Goal: Transaction & Acquisition: Purchase product/service

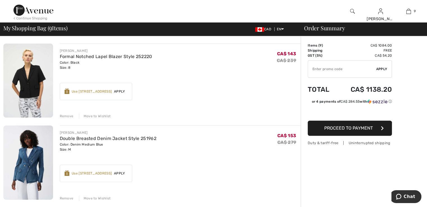
scroll to position [293, 0]
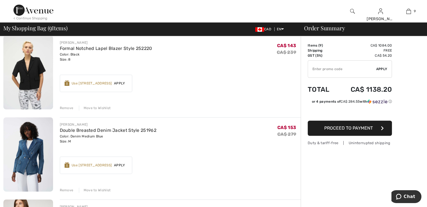
click at [315, 67] on input "TEXT" at bounding box center [342, 69] width 68 height 17
type input "EXTRA15"
click at [382, 71] on span "Apply" at bounding box center [381, 68] width 11 height 5
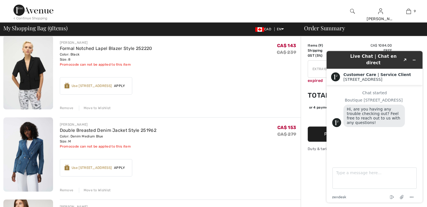
scroll to position [0, 0]
click at [414, 60] on icon "Minimize widget" at bounding box center [414, 60] width 3 height 0
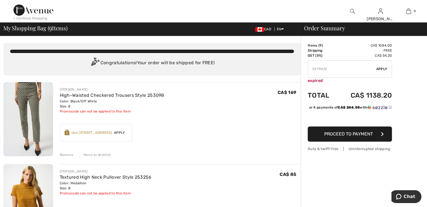
click at [14, 18] on div "< Continue Shopping" at bounding box center [30, 18] width 34 height 5
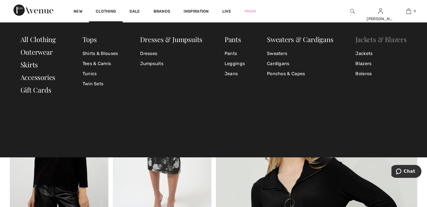
click at [362, 40] on link "Jackets & Blazers" at bounding box center [380, 39] width 51 height 9
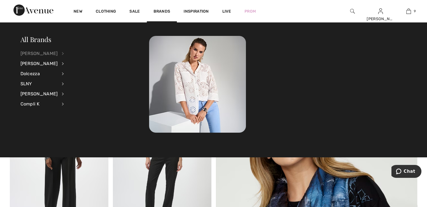
click at [40, 54] on div "[PERSON_NAME]" at bounding box center [38, 54] width 37 height 10
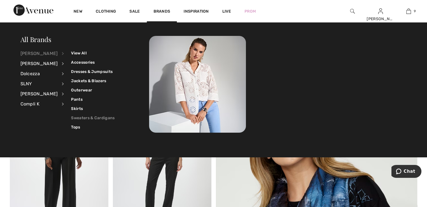
click at [83, 116] on link "Sweaters & Cardigans" at bounding box center [92, 117] width 43 height 9
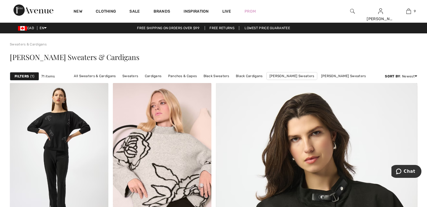
click at [26, 76] on strong "Filters" at bounding box center [22, 76] width 14 height 5
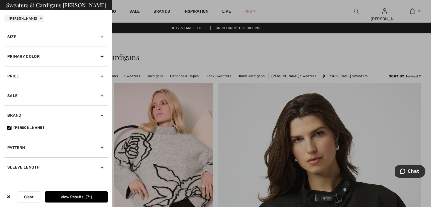
click at [102, 58] on div "Primary Color" at bounding box center [55, 57] width 103 height 20
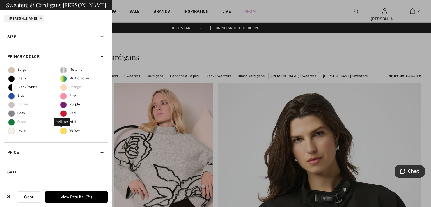
click at [62, 131] on span "Yellow" at bounding box center [70, 130] width 20 height 4
click at [0, 0] on input "Yellow" at bounding box center [0, 0] width 0 height 0
click at [72, 198] on button "View Results 1" at bounding box center [76, 196] width 63 height 11
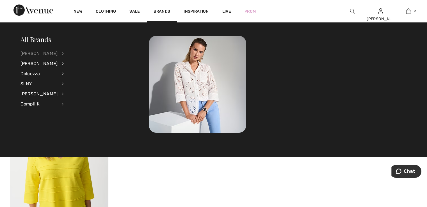
click at [29, 54] on div "[PERSON_NAME]" at bounding box center [38, 54] width 37 height 10
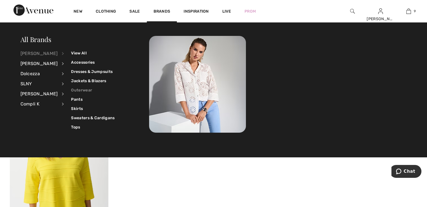
click at [83, 89] on link "Outerwear" at bounding box center [92, 90] width 43 height 9
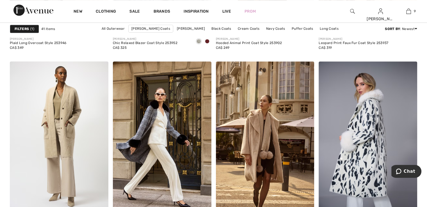
scroll to position [564, 0]
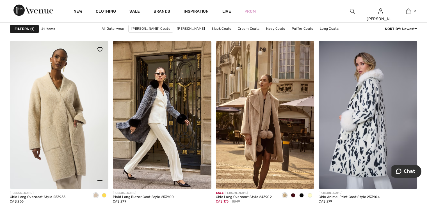
click at [59, 127] on img at bounding box center [59, 115] width 98 height 148
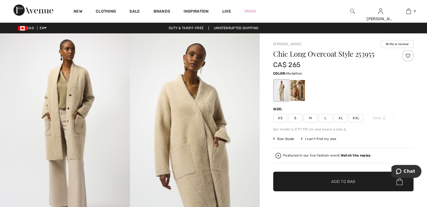
click at [298, 93] on div at bounding box center [297, 90] width 15 height 21
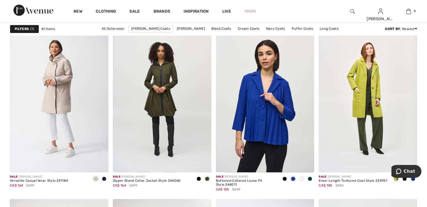
scroll to position [972, 0]
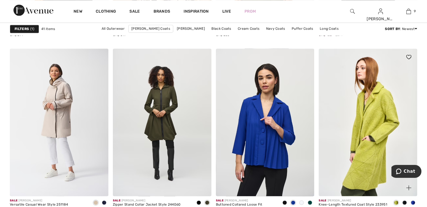
click at [374, 134] on img at bounding box center [367, 123] width 98 height 148
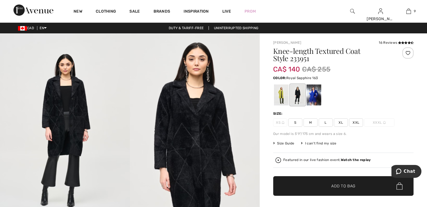
click at [313, 100] on div at bounding box center [313, 94] width 15 height 21
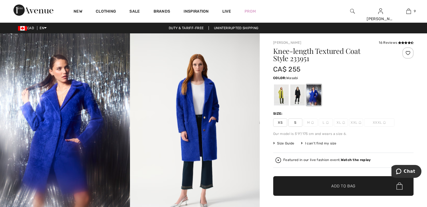
click at [280, 94] on div at bounding box center [281, 94] width 15 height 21
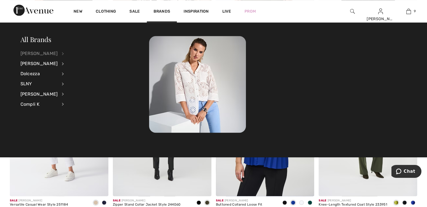
click at [49, 52] on div "[PERSON_NAME]" at bounding box center [38, 54] width 37 height 10
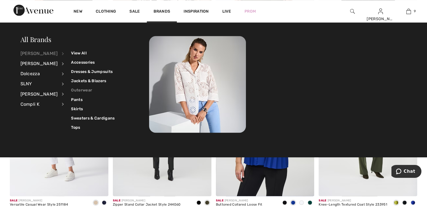
click at [81, 89] on link "Outerwear" at bounding box center [92, 90] width 43 height 9
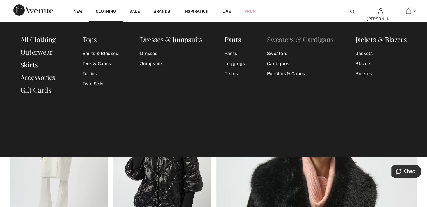
click at [301, 40] on link "Sweaters & Cardigans" at bounding box center [300, 39] width 66 height 9
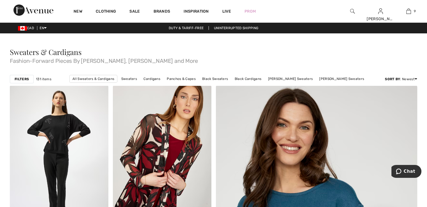
click at [21, 81] on strong "Filters" at bounding box center [22, 79] width 14 height 5
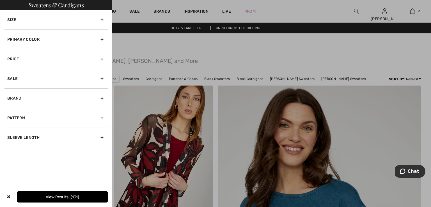
click at [102, 39] on div "Primary Color" at bounding box center [55, 39] width 103 height 20
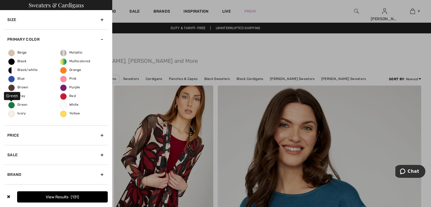
click at [12, 105] on span "Green" at bounding box center [17, 105] width 19 height 4
click at [0, 0] on input "Green" at bounding box center [0, 0] width 0 height 0
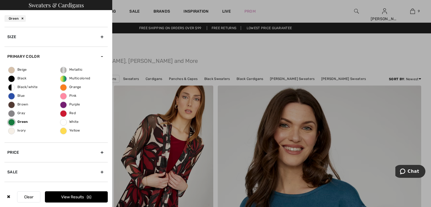
click at [66, 198] on button "View Results 6" at bounding box center [76, 196] width 63 height 11
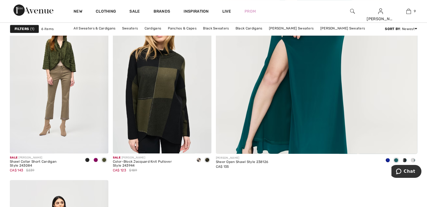
scroll to position [252, 0]
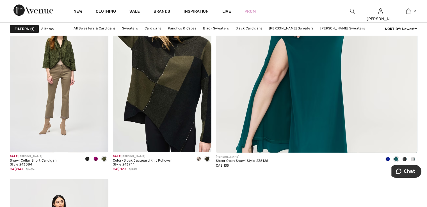
click at [180, 98] on img at bounding box center [162, 79] width 98 height 148
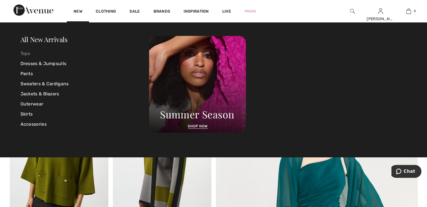
click at [28, 53] on link "Tops" at bounding box center [84, 54] width 129 height 10
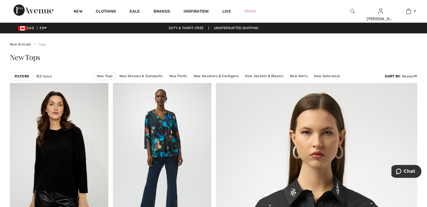
click at [22, 76] on strong "Filters" at bounding box center [22, 76] width 14 height 5
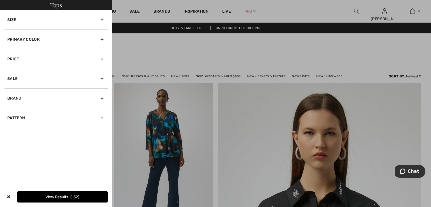
click at [103, 40] on div "Primary Color" at bounding box center [55, 39] width 103 height 20
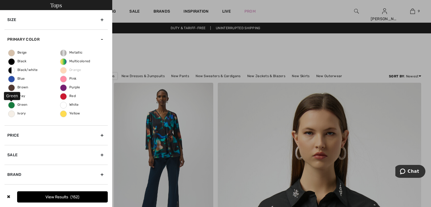
click at [9, 105] on span "Green" at bounding box center [17, 105] width 19 height 4
click at [0, 0] on input "Green" at bounding box center [0, 0] width 0 height 0
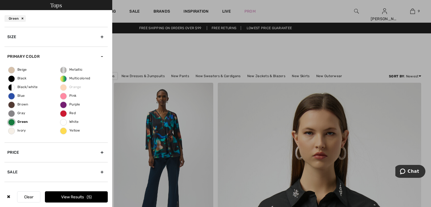
click at [76, 197] on button "View Results 5" at bounding box center [76, 196] width 63 height 11
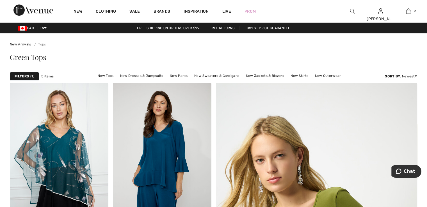
click at [29, 75] on div "Filters 1" at bounding box center [24, 76] width 29 height 8
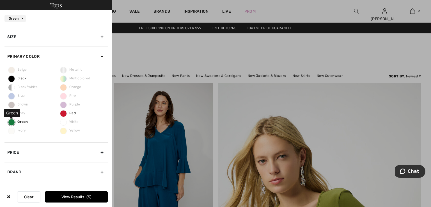
click at [10, 122] on label "Green" at bounding box center [11, 122] width 7 height 7
click at [0, 0] on input "Green" at bounding box center [0, 0] width 0 height 0
